Goal: Find specific page/section: Find specific page/section

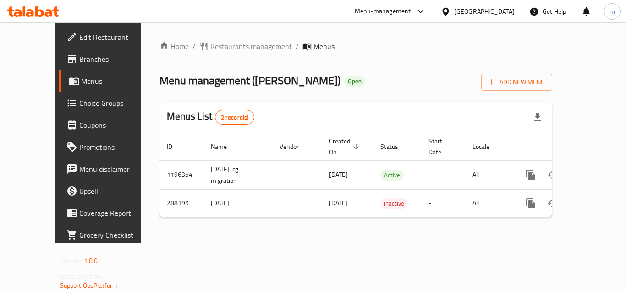
click at [56, 11] on icon at bounding box center [55, 11] width 6 height 11
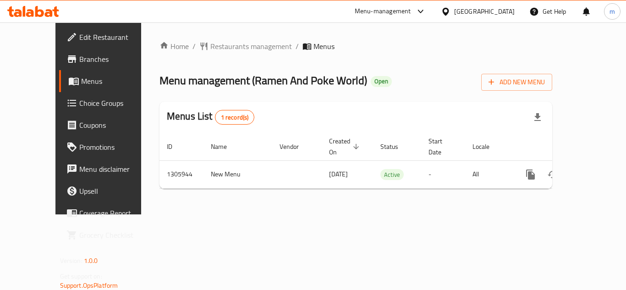
click at [27, 10] on icon at bounding box center [30, 13] width 8 height 8
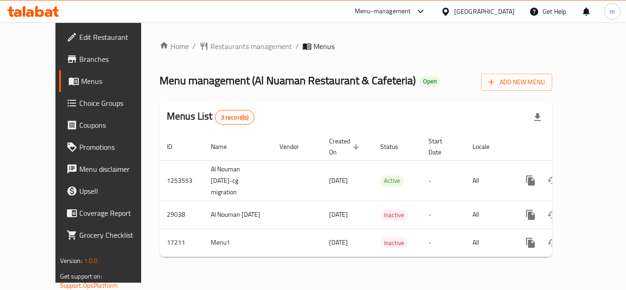
click at [37, 11] on icon at bounding box center [39, 11] width 9 height 11
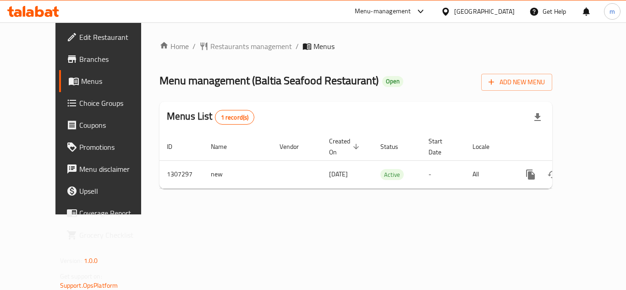
drag, startPoint x: 0, startPoint y: 0, endPoint x: 38, endPoint y: 13, distance: 40.1
click at [38, 13] on icon at bounding box center [33, 11] width 52 height 11
click at [39, 11] on icon at bounding box center [39, 11] width 9 height 11
click at [44, 10] on icon at bounding box center [33, 11] width 52 height 11
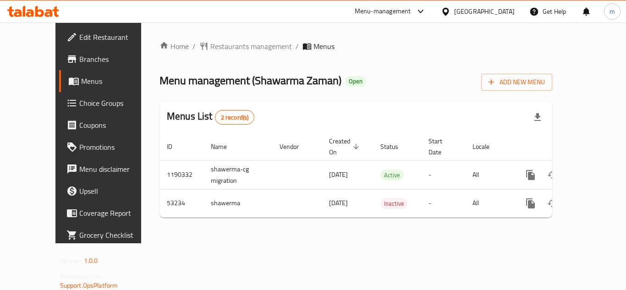
click at [19, 8] on icon at bounding box center [33, 11] width 52 height 11
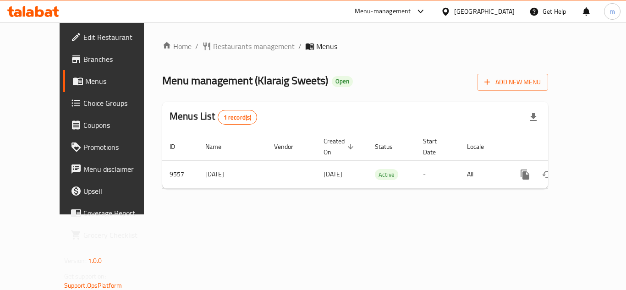
click at [27, 15] on icon at bounding box center [30, 13] width 8 height 8
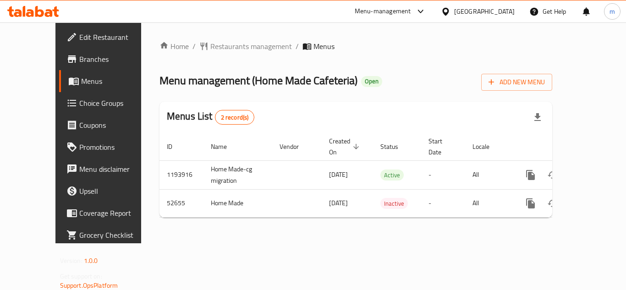
click at [44, 15] on icon at bounding box center [33, 11] width 52 height 11
